Goal: Task Accomplishment & Management: Manage account settings

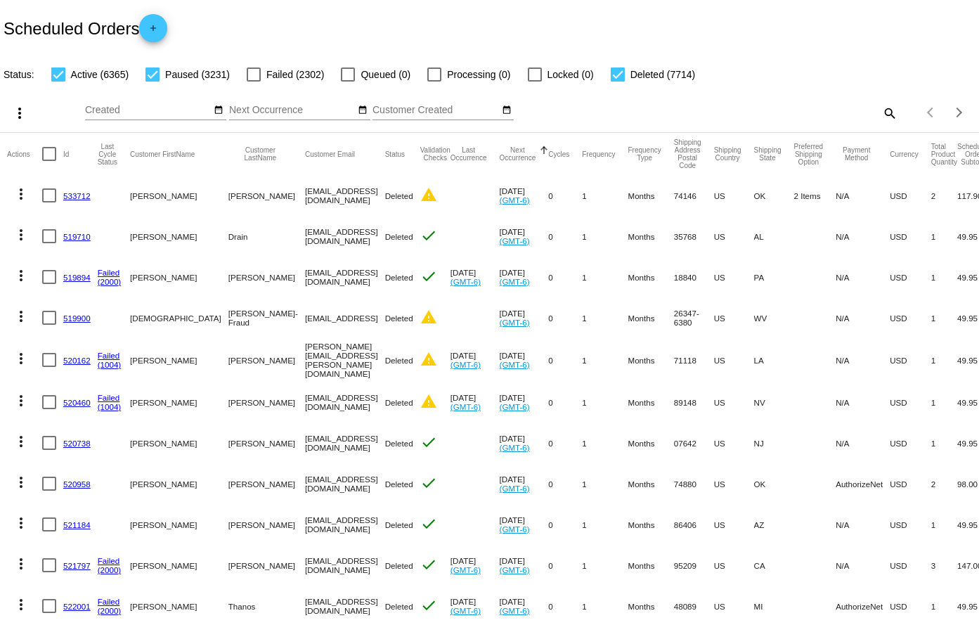
click at [880, 110] on mat-icon "search" at bounding box center [888, 113] width 17 height 22
click at [755, 96] on div "Search" at bounding box center [775, 106] width 244 height 27
click at [732, 115] on input "Search" at bounding box center [775, 110] width 244 height 11
drag, startPoint x: 732, startPoint y: 115, endPoint x: 727, endPoint y: 124, distance: 10.4
drag, startPoint x: 727, startPoint y: 124, endPoint x: 683, endPoint y: 112, distance: 45.7
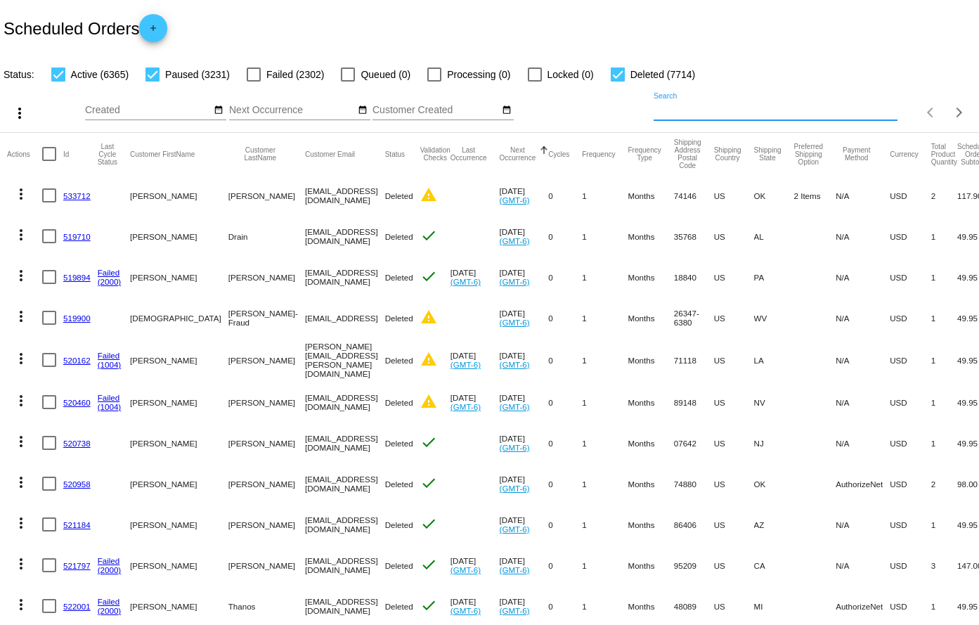
paste input "988875"
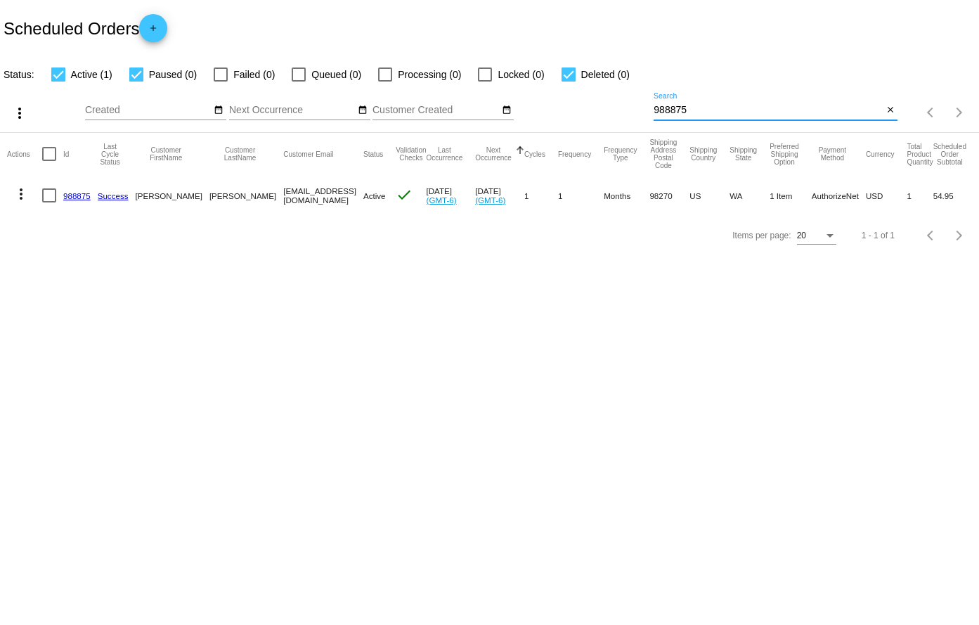
type input "988875"
click at [69, 195] on link "988875" at bounding box center [76, 195] width 27 height 9
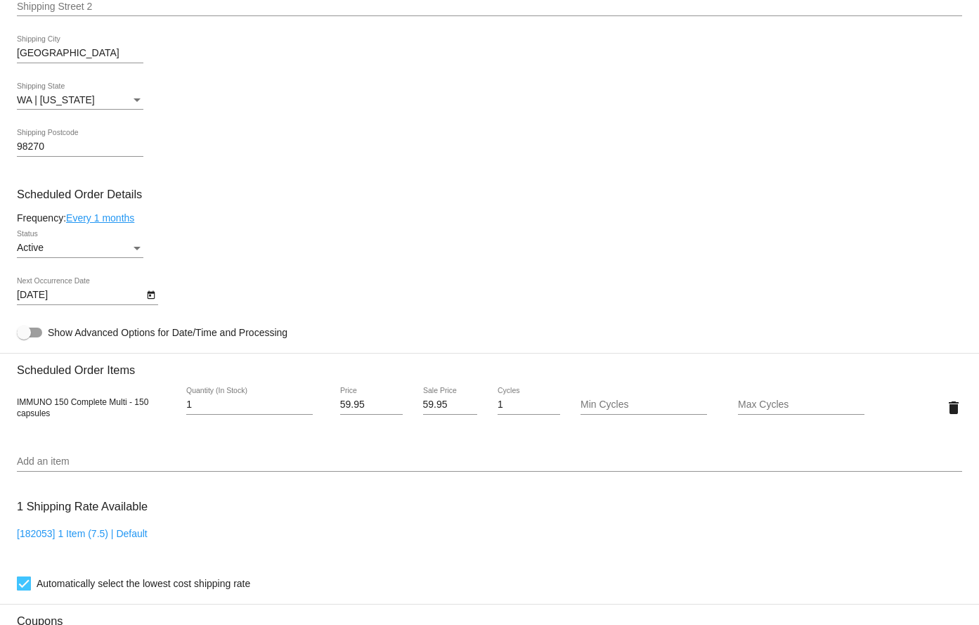
scroll to position [632, 0]
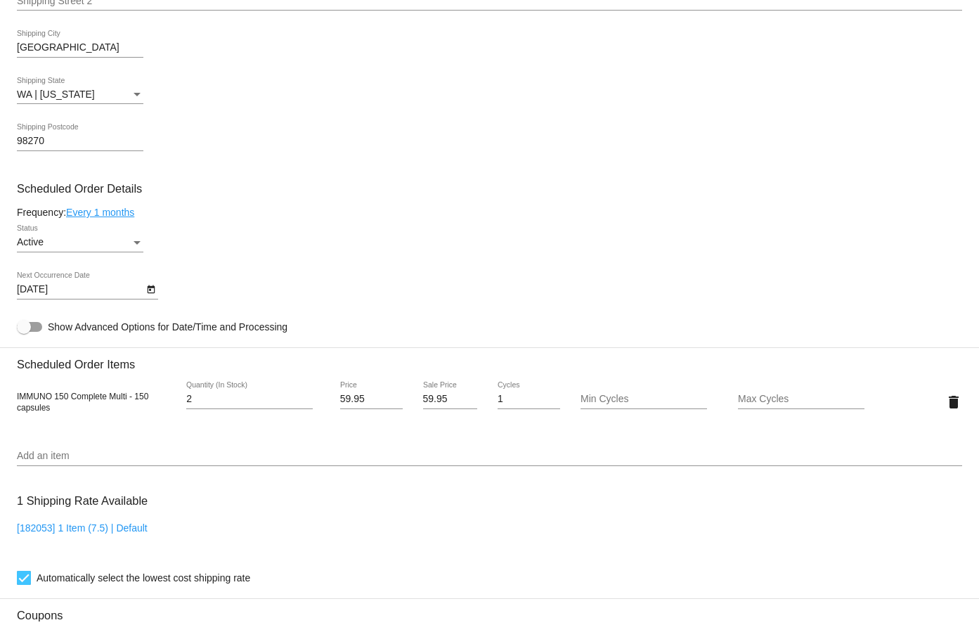
type input "2"
click at [306, 394] on input "2" at bounding box center [249, 398] width 126 height 11
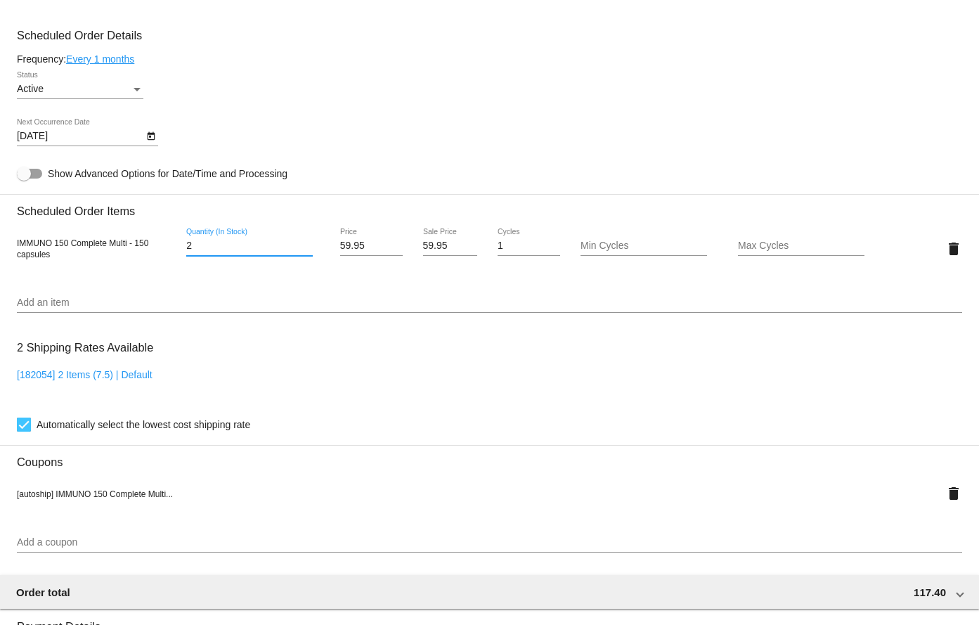
scroll to position [773, 0]
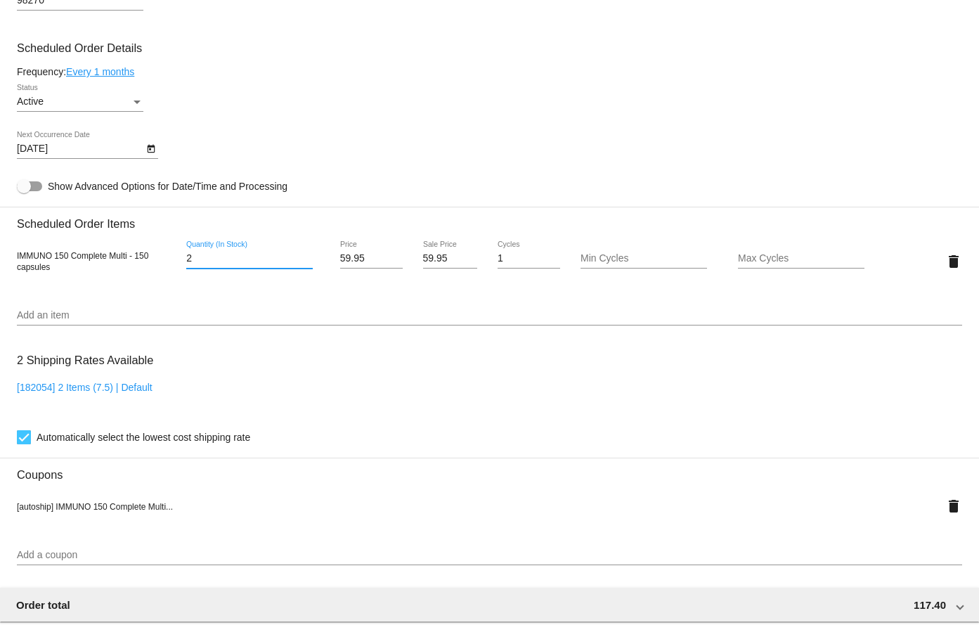
click at [476, 160] on div "[DATE] Next Occurrence Date" at bounding box center [489, 151] width 945 height 40
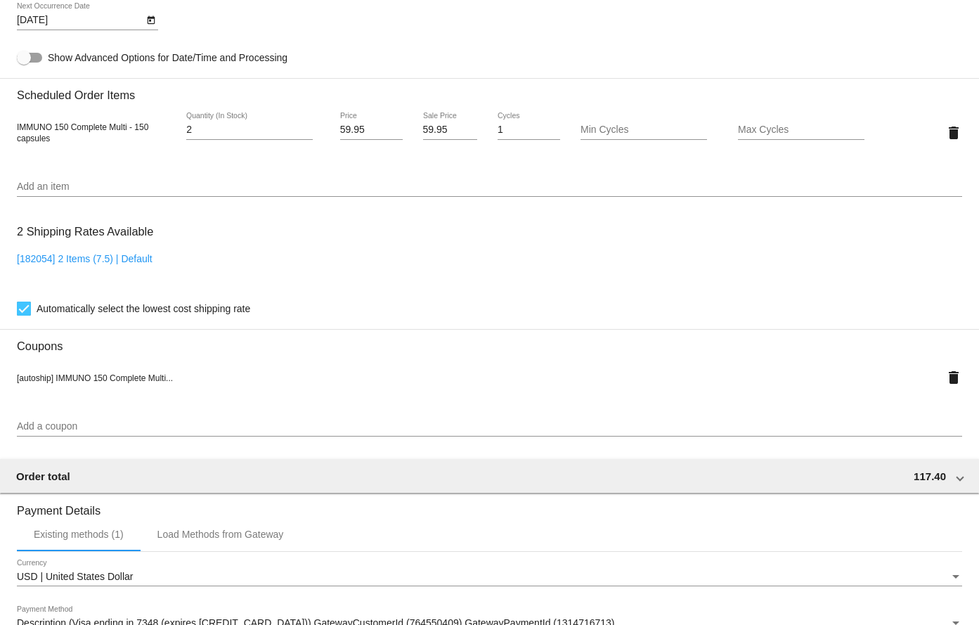
scroll to position [913, 0]
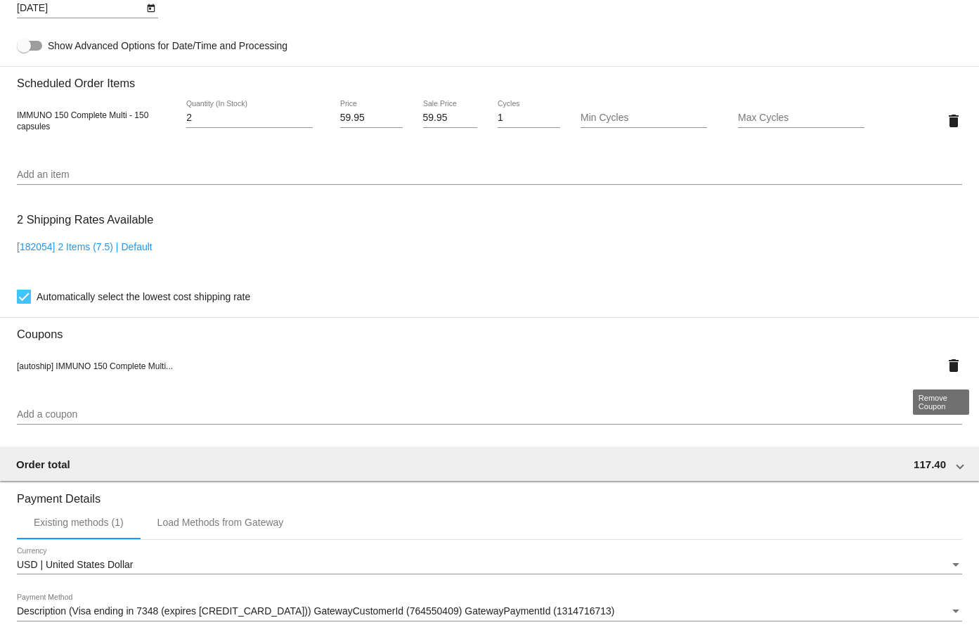
click at [945, 367] on mat-icon "delete" at bounding box center [953, 365] width 17 height 17
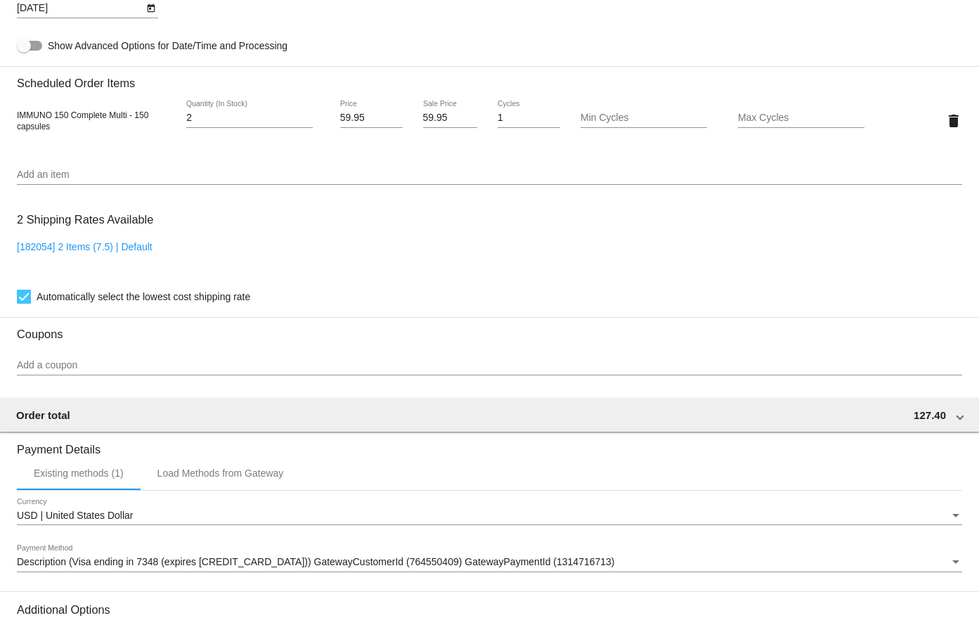
click at [265, 363] on input "Add a coupon" at bounding box center [489, 365] width 945 height 11
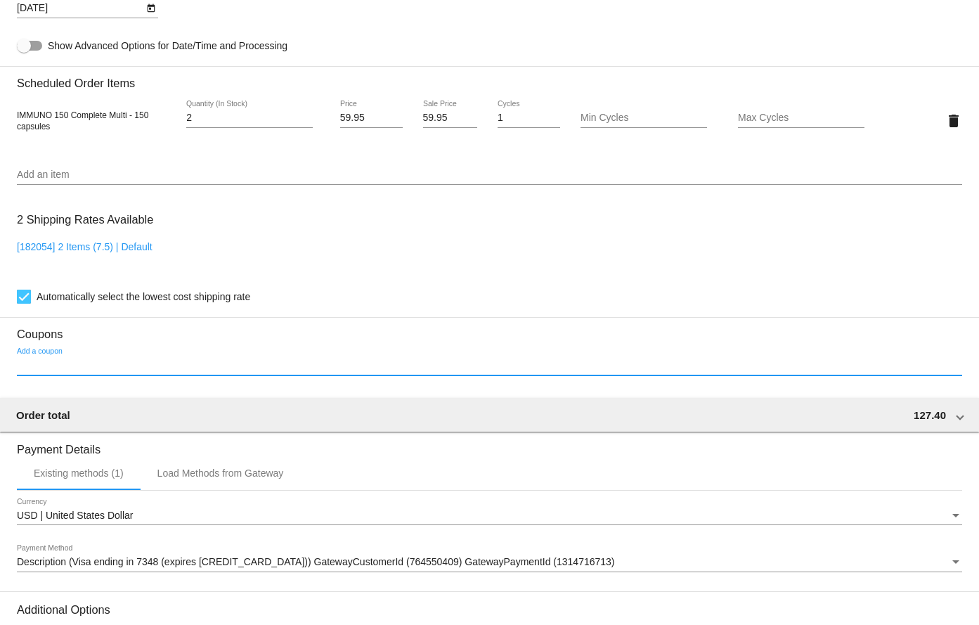
click at [120, 360] on input "Add a coupon" at bounding box center [489, 365] width 945 height 11
click at [96, 365] on input "Add a coupon" at bounding box center [489, 365] width 945 height 11
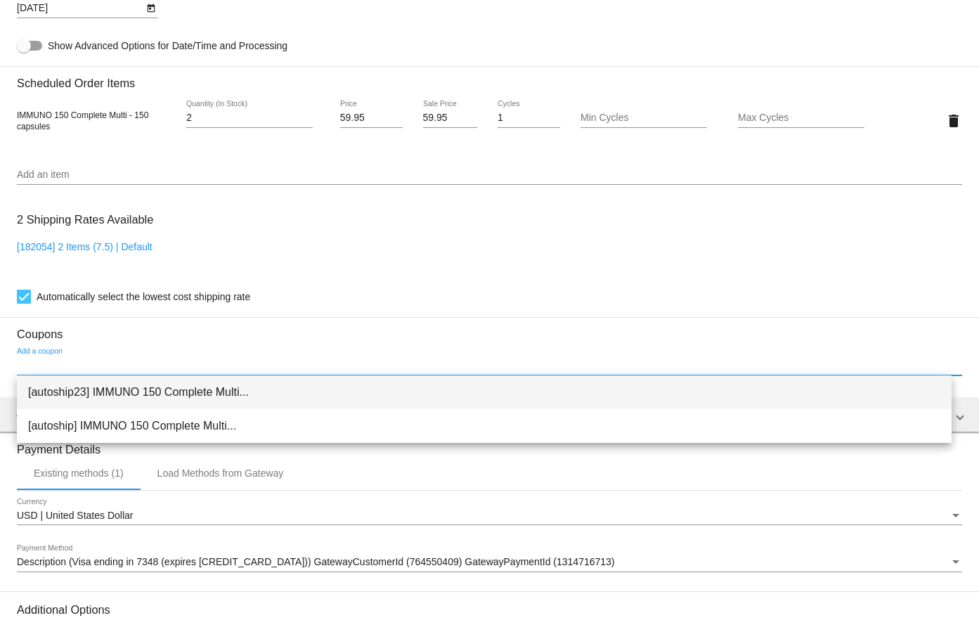
click at [152, 395] on span "[autoship23] IMMUNO 150 Complete Multi..." at bounding box center [484, 392] width 912 height 34
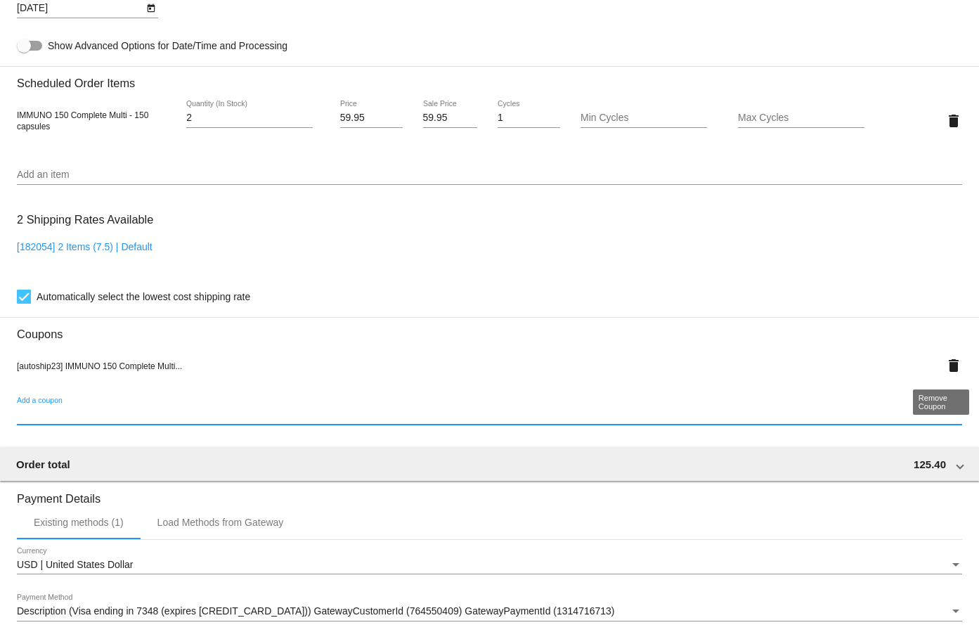
click at [945, 360] on mat-icon "delete" at bounding box center [953, 365] width 17 height 17
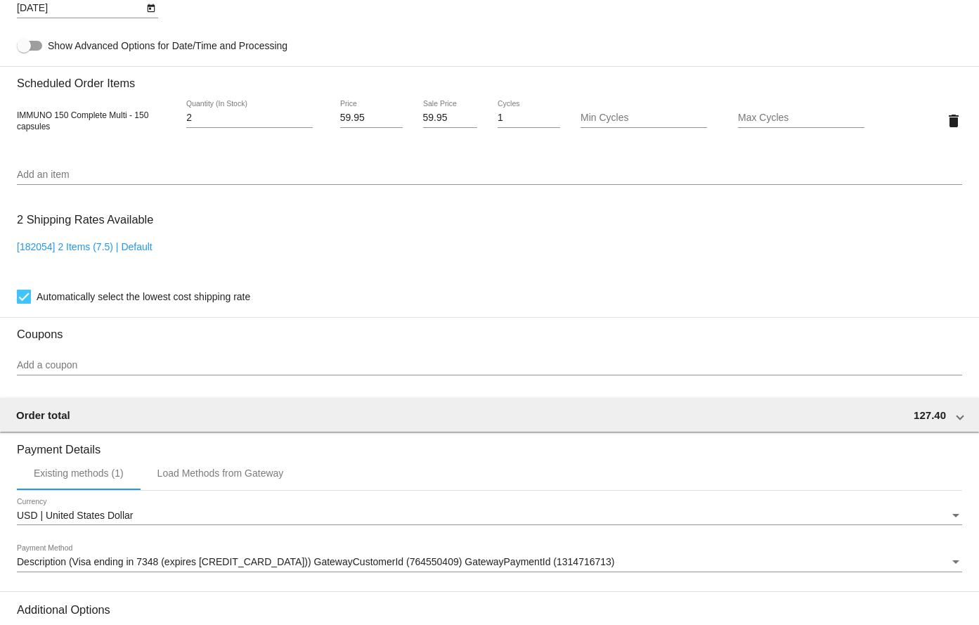
click at [429, 117] on input "59.95" at bounding box center [450, 117] width 55 height 11
type input "54.55"
click at [490, 34] on mat-card "Customer 6969954: [PERSON_NAME] [EMAIL_ADDRESS][DOMAIN_NAME] Customer Shipping …" at bounding box center [489, 87] width 979 height 1405
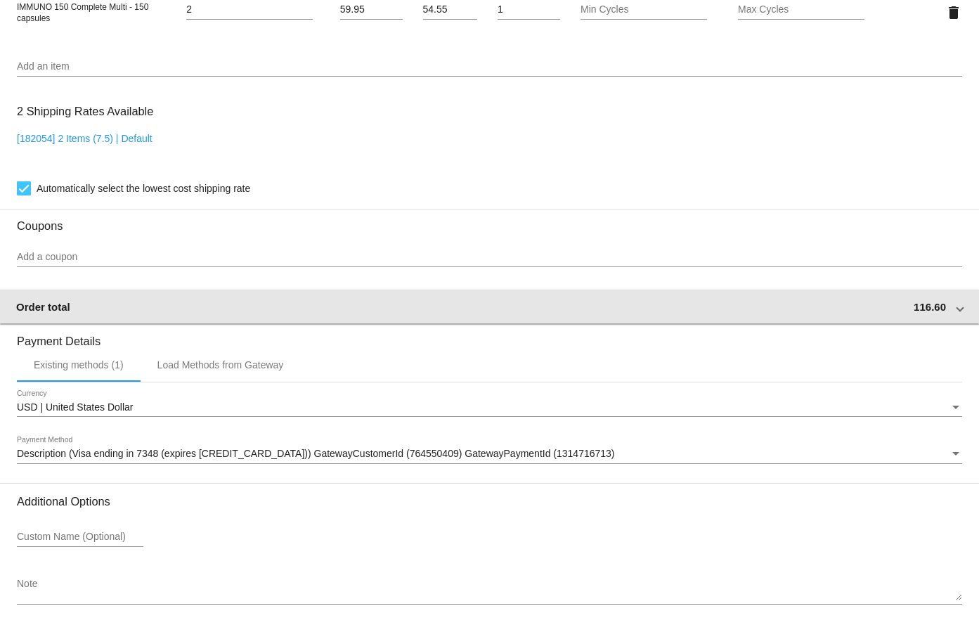
scroll to position [1078, 0]
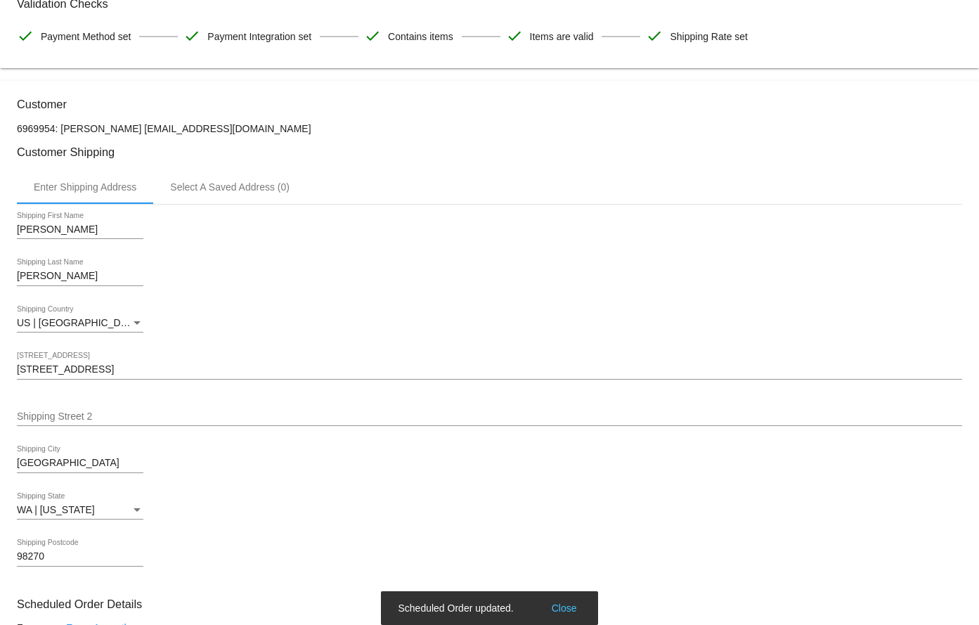
scroll to position [25, 0]
